Goal: Task Accomplishment & Management: Use online tool/utility

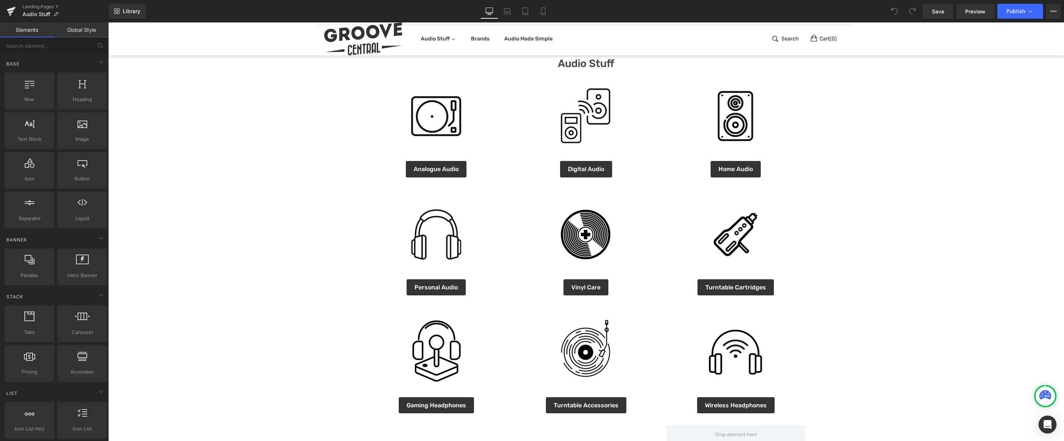
scroll to position [407, 0]
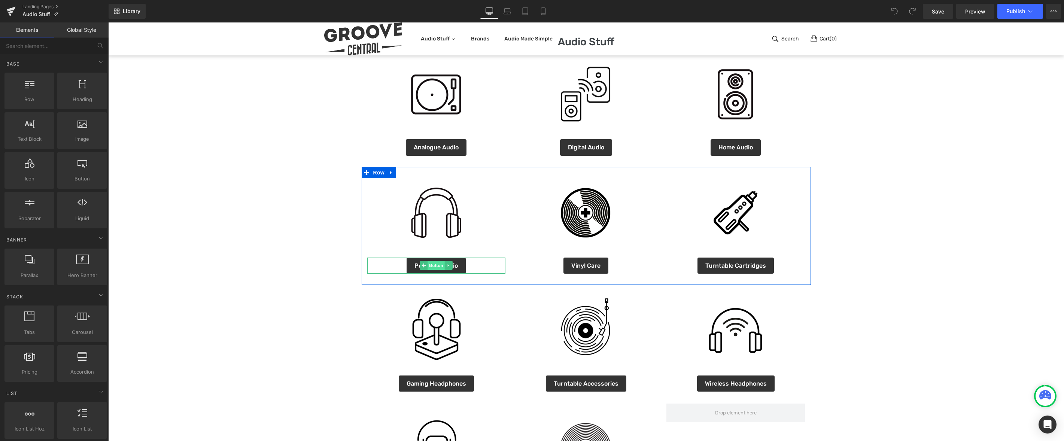
click at [432, 265] on span "Button" at bounding box center [436, 265] width 17 height 9
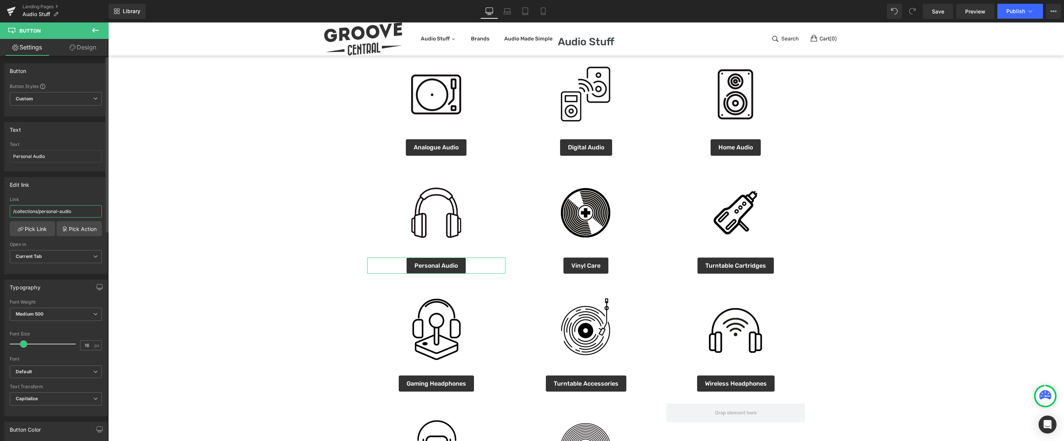
click at [78, 212] on input "/collections/personal-audio" at bounding box center [56, 211] width 92 height 12
drag, startPoint x: 93, startPoint y: 215, endPoint x: -32, endPoint y: 203, distance: 125.6
click at [0, 203] on html "Button You are previewing how the will restyle your page. You can not edit Elem…" at bounding box center [532, 220] width 1064 height 441
click at [32, 227] on link "Pick Link" at bounding box center [32, 228] width 45 height 15
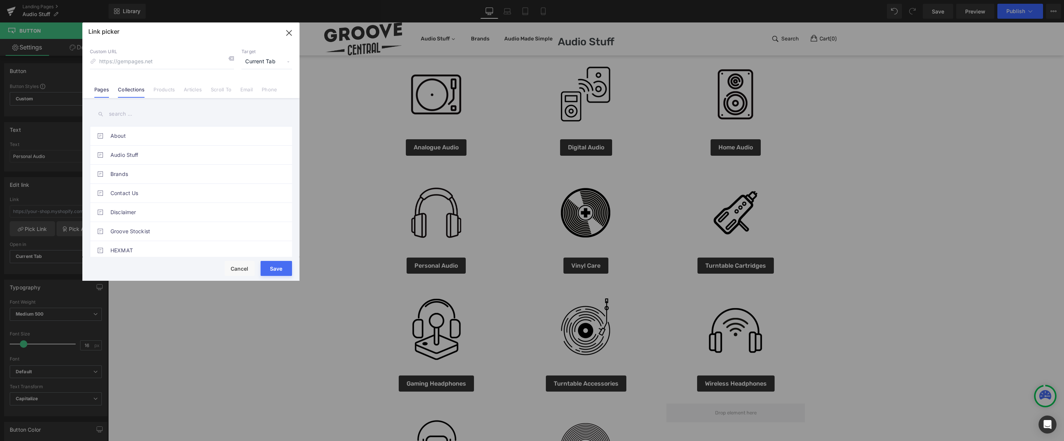
click at [131, 91] on link "Collections" at bounding box center [131, 91] width 27 height 11
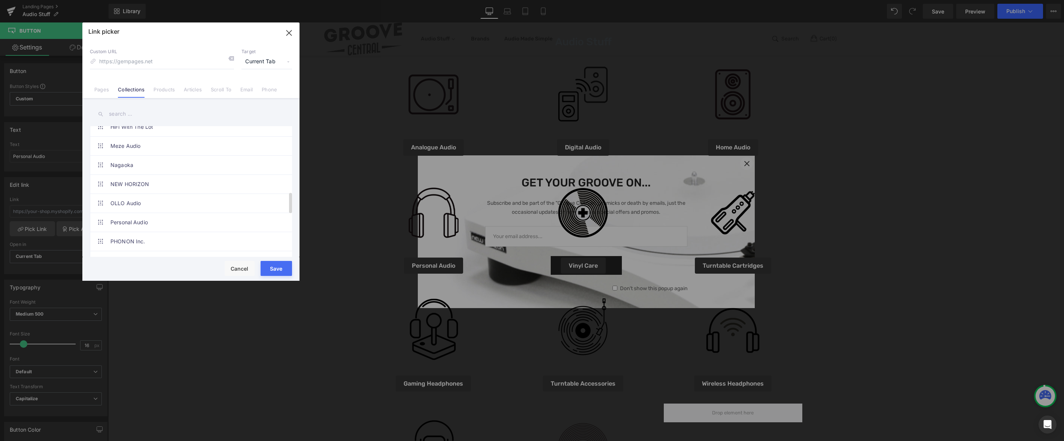
scroll to position [410, 0]
click at [141, 203] on link "Personal Audio" at bounding box center [192, 203] width 165 height 19
type input "/collections/personal-audio-headphones-and-headsets"
click at [270, 268] on button "Save" at bounding box center [276, 268] width 31 height 15
type input "/collections/personal-audio-headphones-and-headsets"
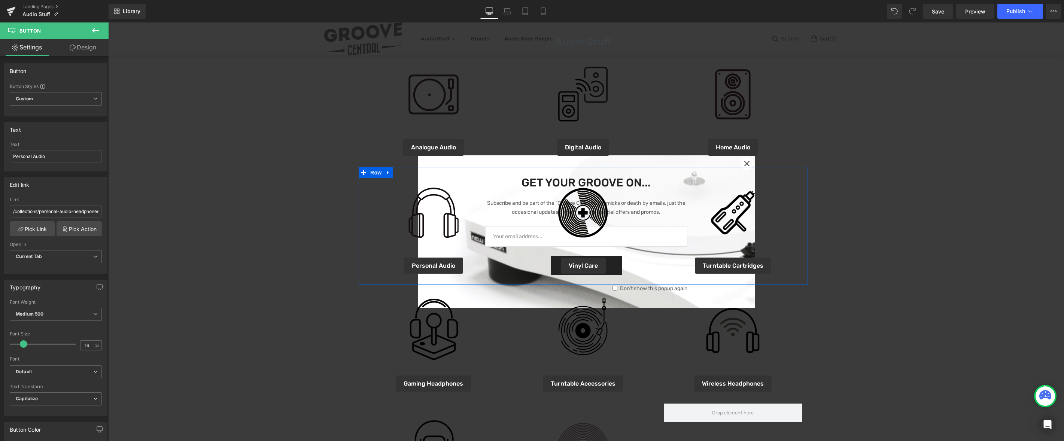
click at [500, 275] on div "Image Personal Audio Button Image Vinyl Care Button Image Turntable Cartridges …" at bounding box center [583, 226] width 449 height 118
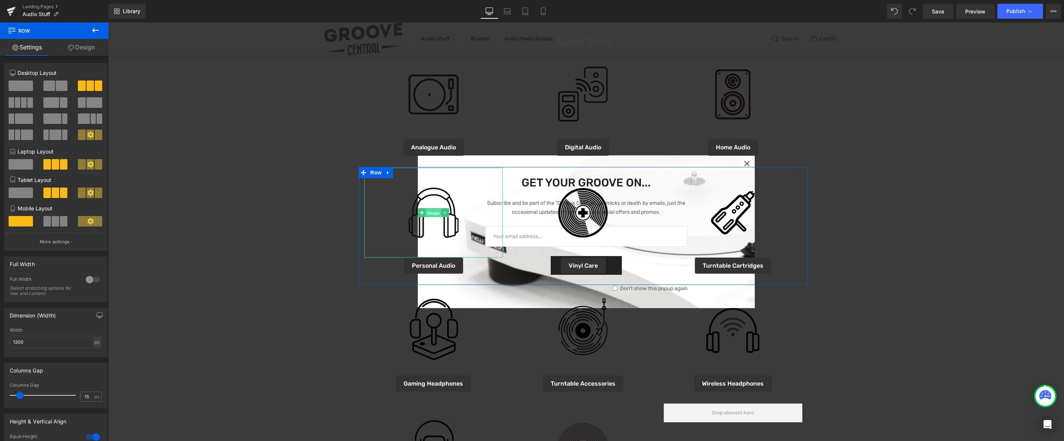
click at [429, 214] on span "Image" at bounding box center [434, 212] width 16 height 9
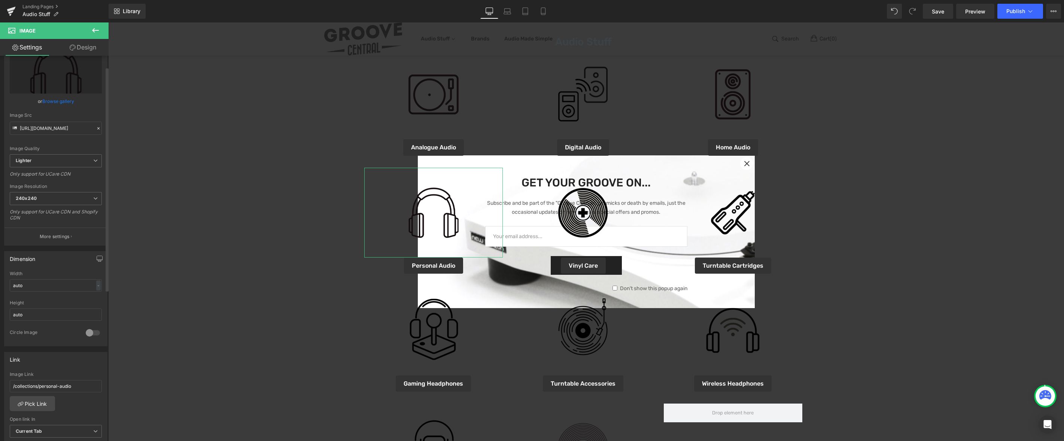
scroll to position [105, 0]
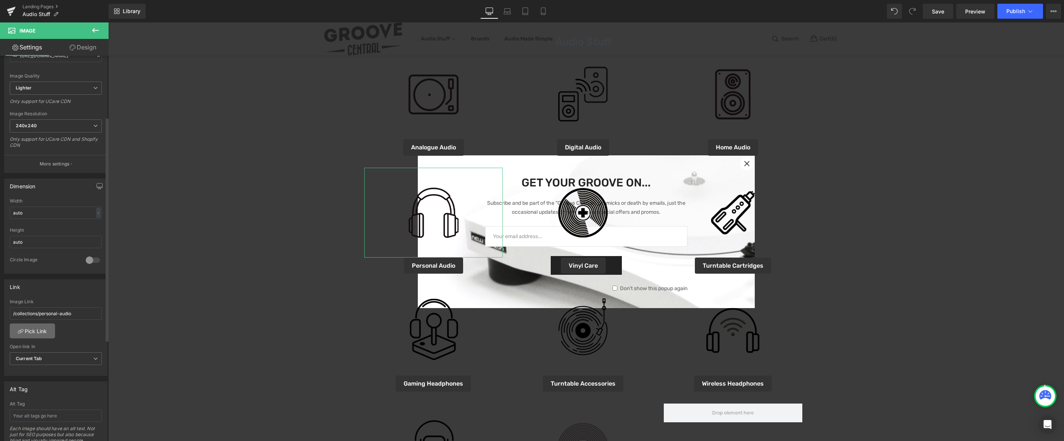
click at [27, 332] on link "Pick Link" at bounding box center [32, 330] width 45 height 15
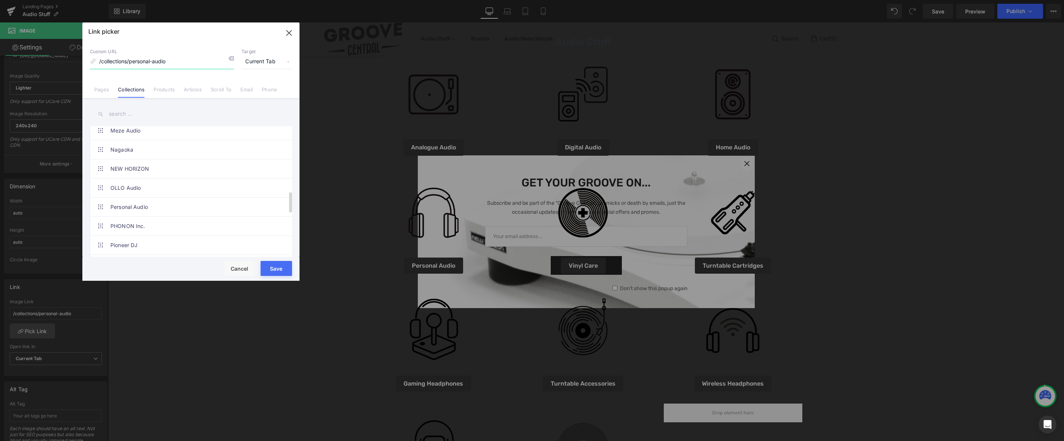
scroll to position [402, 0]
click at [119, 210] on link "Personal Audio" at bounding box center [192, 211] width 165 height 19
type input "/collections/personal-audio-headphones-and-headsets"
click at [275, 271] on button "Save" at bounding box center [276, 268] width 31 height 15
type input "/collections/personal-audio-headphones-and-headsets"
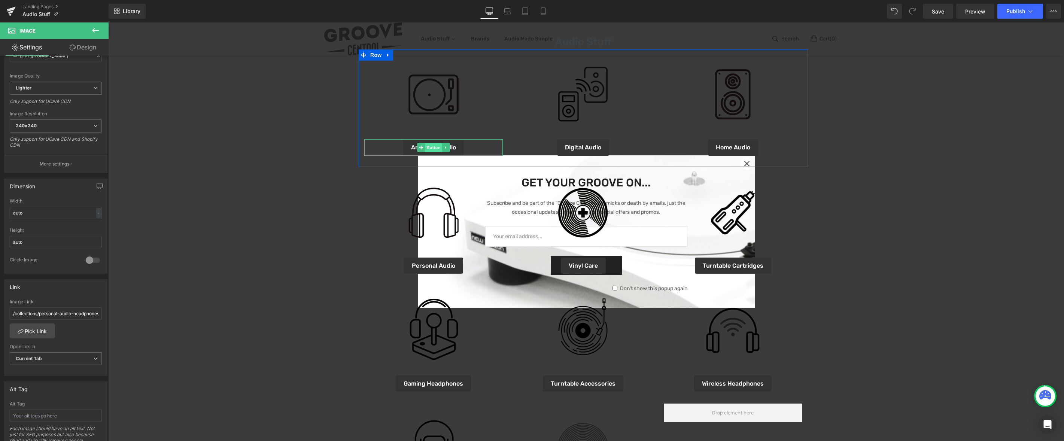
click at [428, 147] on span "Button" at bounding box center [433, 147] width 17 height 9
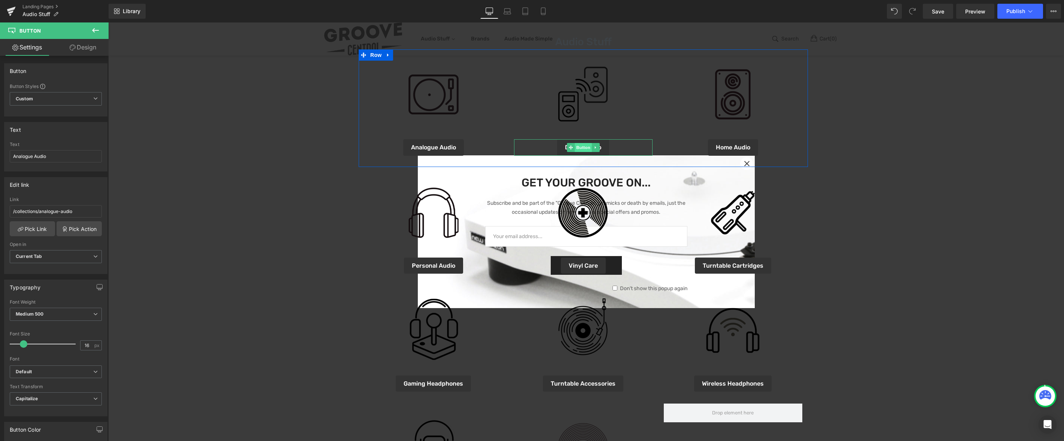
click at [579, 147] on span "Button" at bounding box center [583, 147] width 17 height 9
click at [579, 149] on span "Button" at bounding box center [583, 147] width 17 height 9
click at [35, 229] on link "Pick Link" at bounding box center [32, 228] width 45 height 15
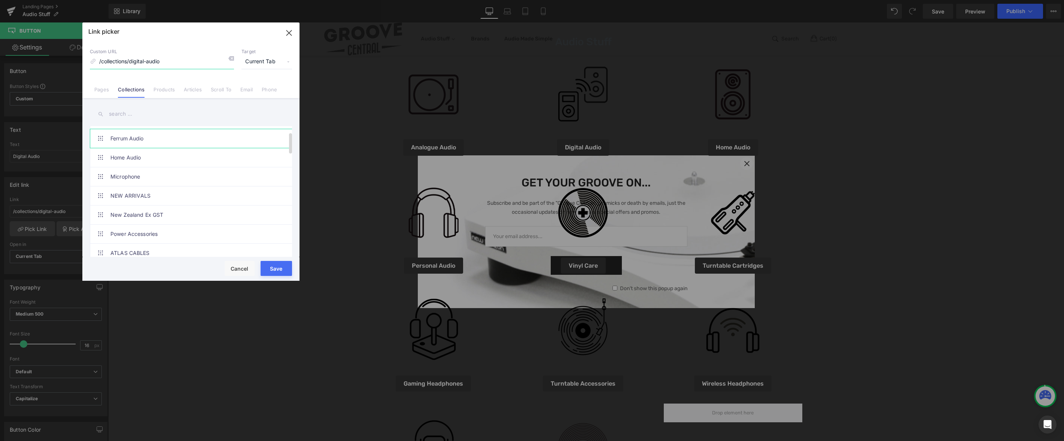
scroll to position [0, 0]
click at [140, 88] on link "Collections" at bounding box center [131, 91] width 27 height 11
click at [125, 194] on link "Digital Audio" at bounding box center [192, 195] width 165 height 19
type input "/collections/digital-audio-streaming-and-hi-res"
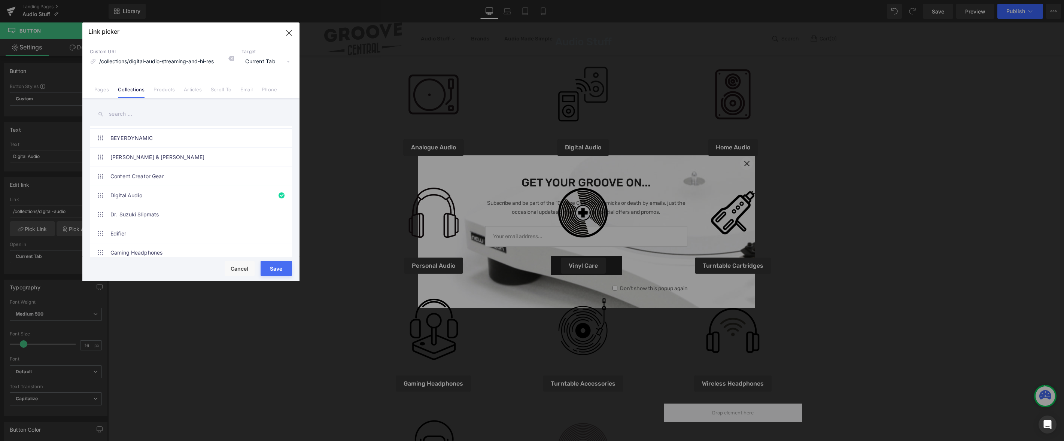
click at [271, 267] on button "Save" at bounding box center [276, 268] width 31 height 15
type input "/collections/digital-audio-streaming-and-hi-res"
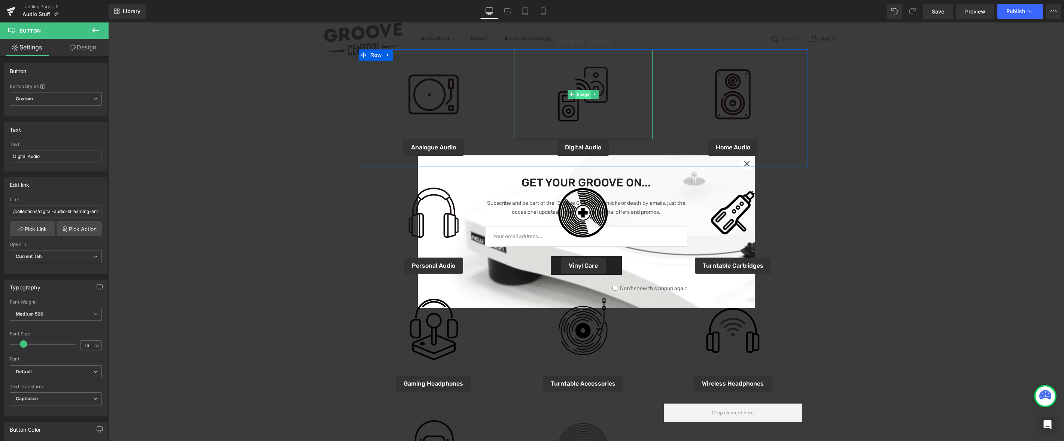
click at [578, 96] on span "Image" at bounding box center [583, 94] width 16 height 9
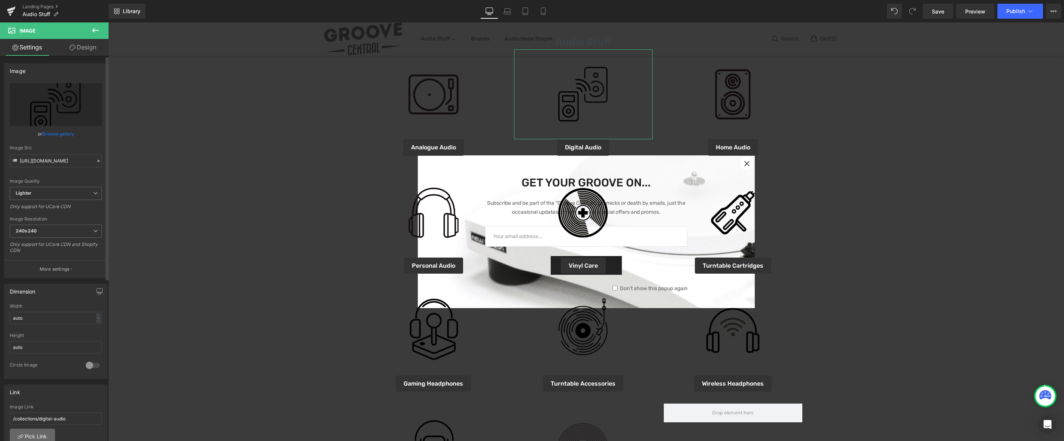
click at [39, 434] on link "Pick Link" at bounding box center [32, 436] width 45 height 15
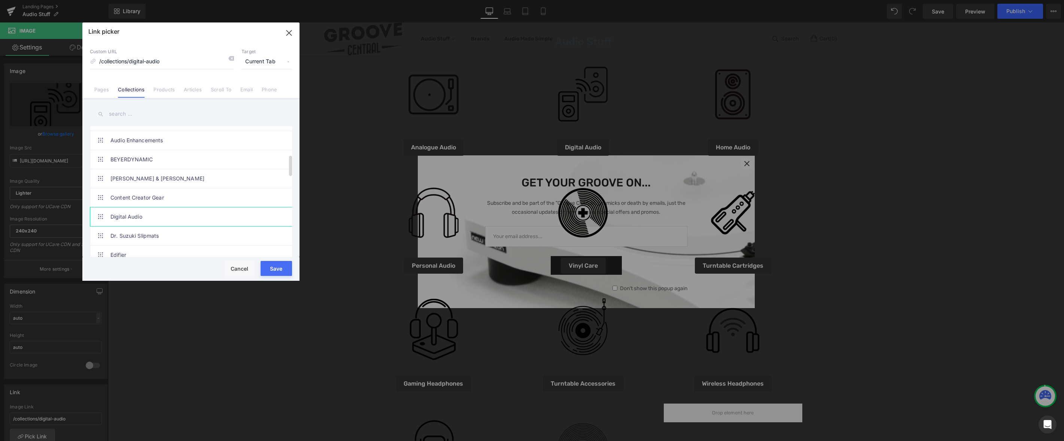
scroll to position [177, 0]
click at [129, 224] on link "Digital Audio" at bounding box center [192, 226] width 165 height 19
type input "/collections/digital-audio-streaming-and-hi-res"
click at [275, 271] on button "Save" at bounding box center [276, 268] width 31 height 15
type input "/collections/digital-audio-streaming-and-hi-res"
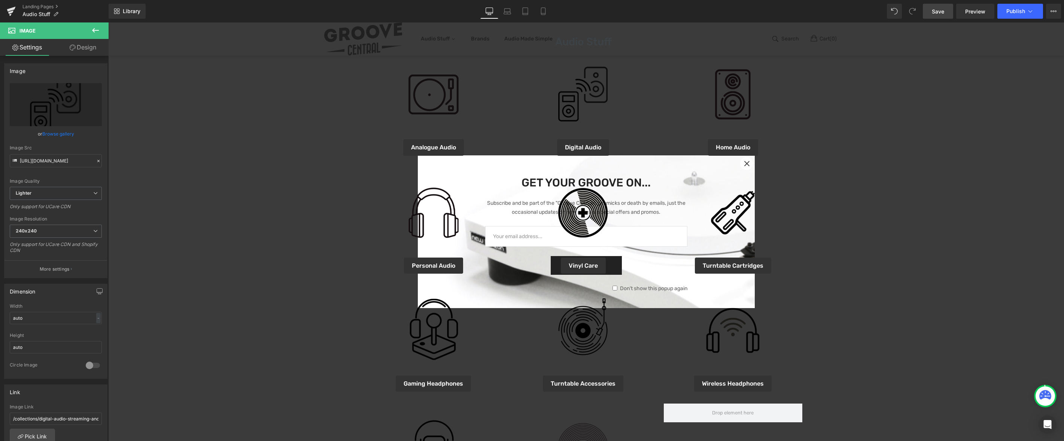
click at [942, 9] on span "Save" at bounding box center [938, 11] width 12 height 8
click at [1012, 13] on span "Publish" at bounding box center [1015, 11] width 19 height 6
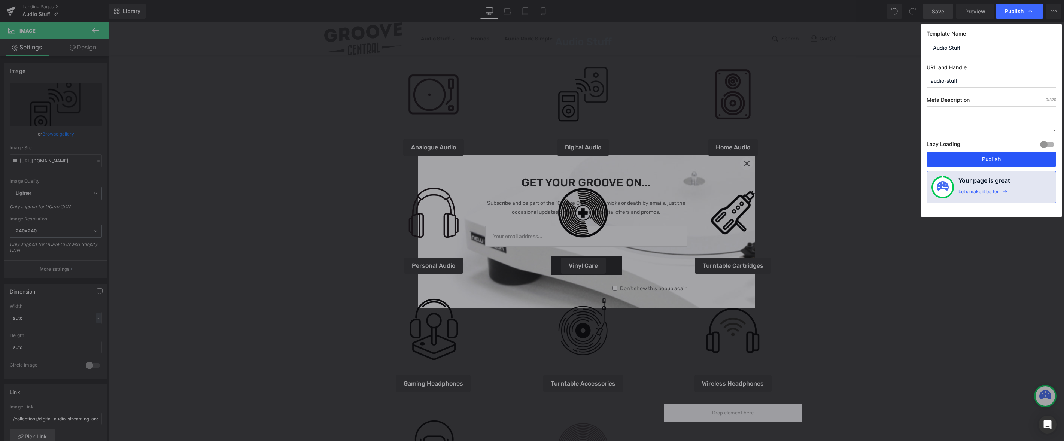
click at [999, 155] on button "Publish" at bounding box center [991, 159] width 130 height 15
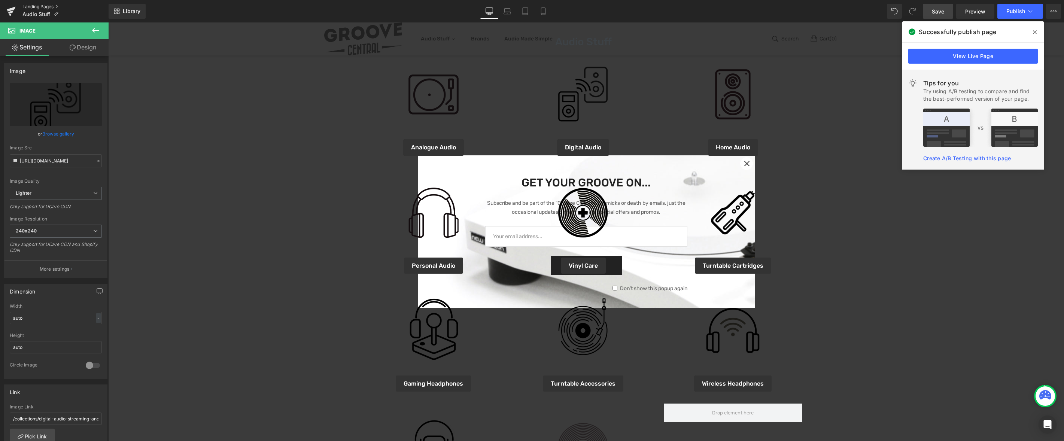
click at [31, 7] on link "Landing Pages" at bounding box center [65, 7] width 86 height 6
